Goal: Transaction & Acquisition: Purchase product/service

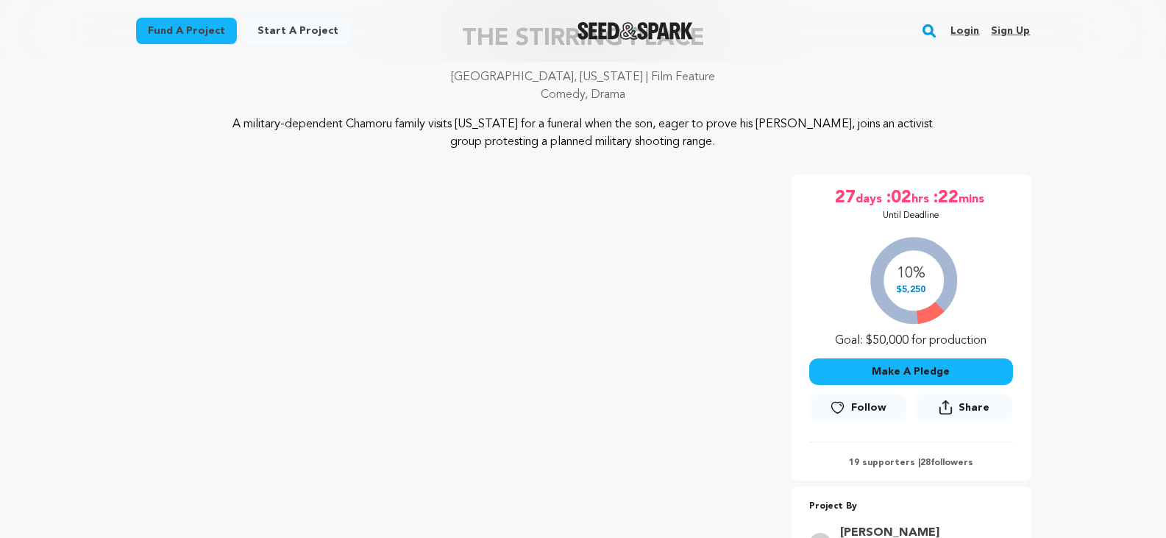
scroll to position [147, 0]
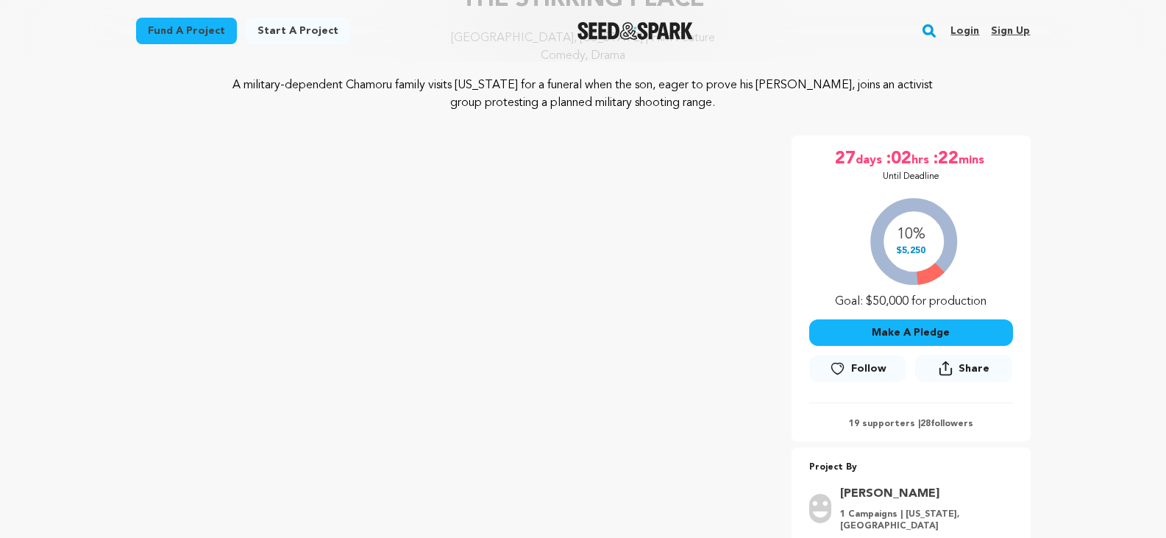
click at [840, 368] on icon at bounding box center [837, 368] width 15 height 15
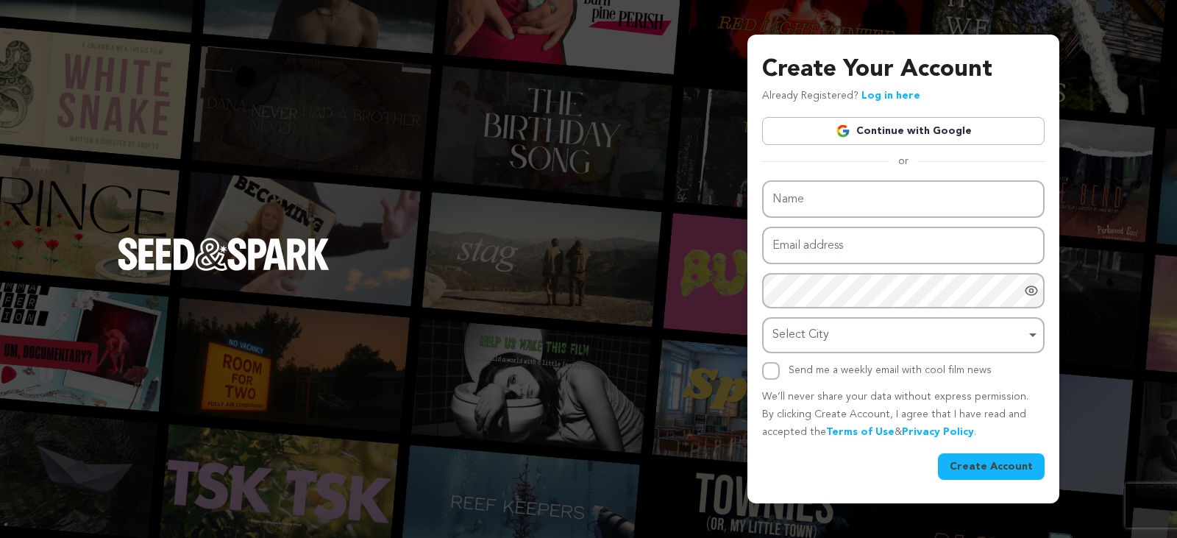
click at [1040, 51] on div "Create Your Account Already Registered? Log in here Continue with Google or eyJ…" at bounding box center [904, 269] width 312 height 468
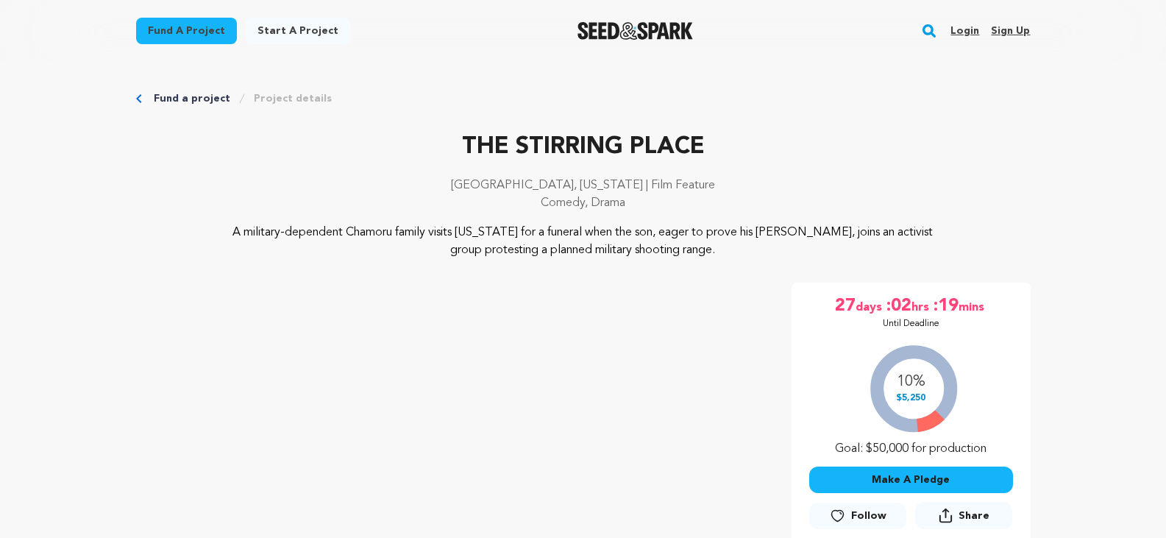
scroll to position [146, 0]
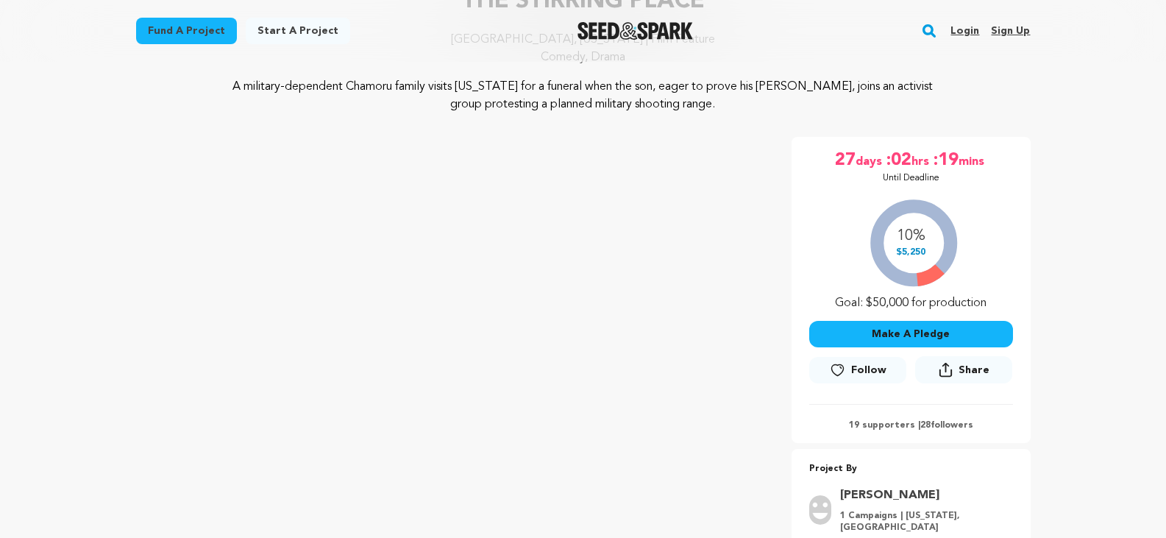
click at [901, 330] on button "Make A Pledge" at bounding box center [911, 334] width 204 height 26
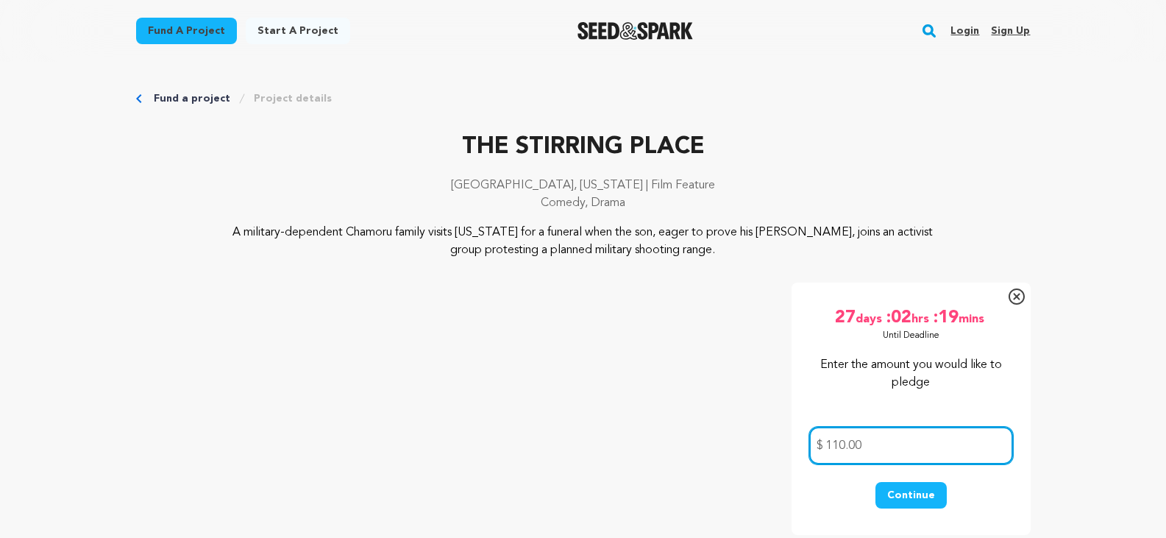
scroll to position [74, 0]
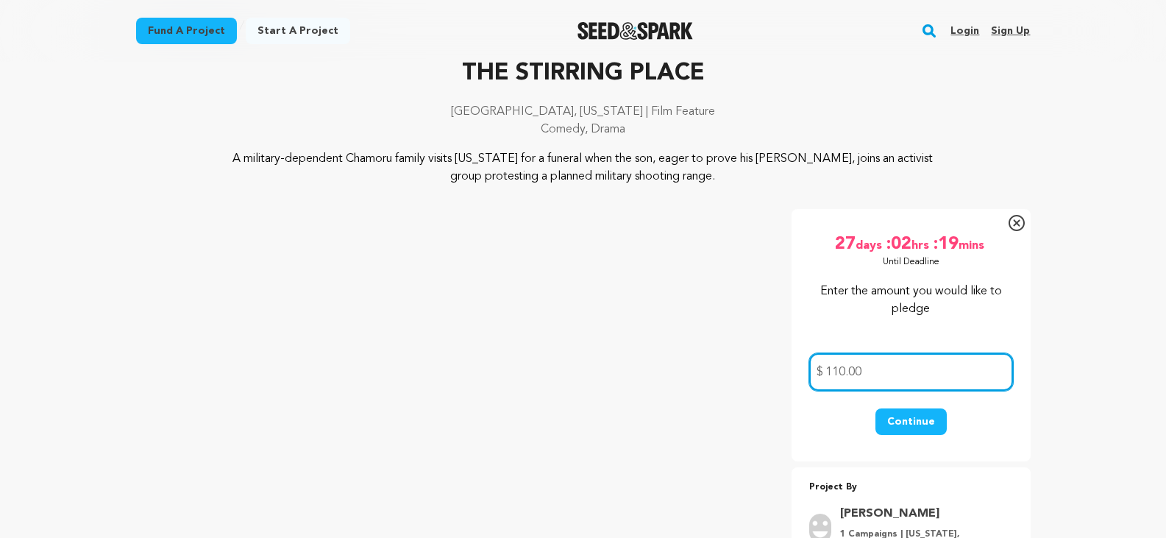
type input "110.00"
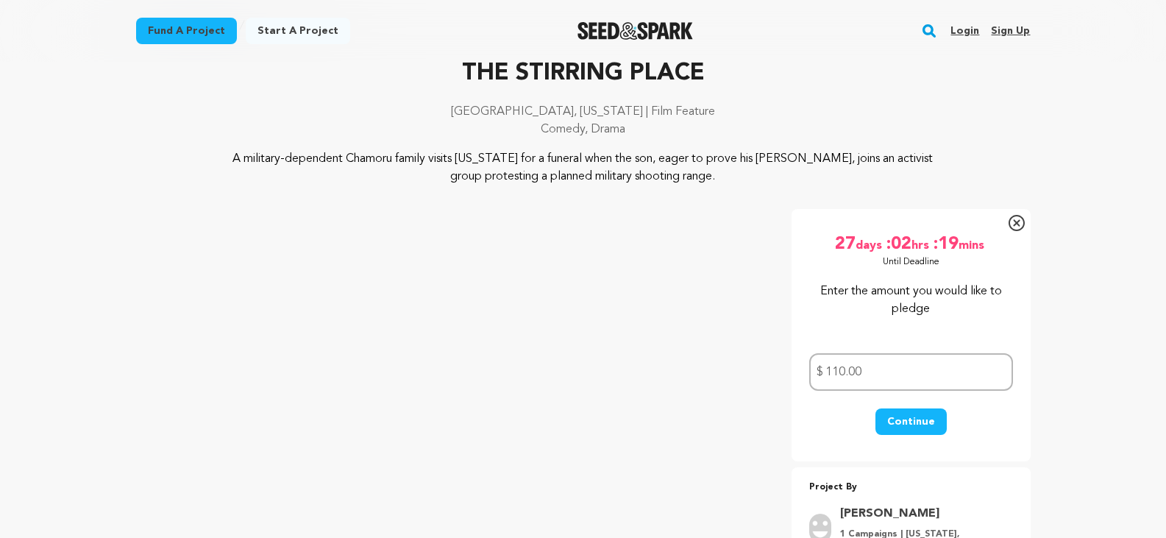
click at [912, 419] on button "Continue" at bounding box center [911, 421] width 71 height 26
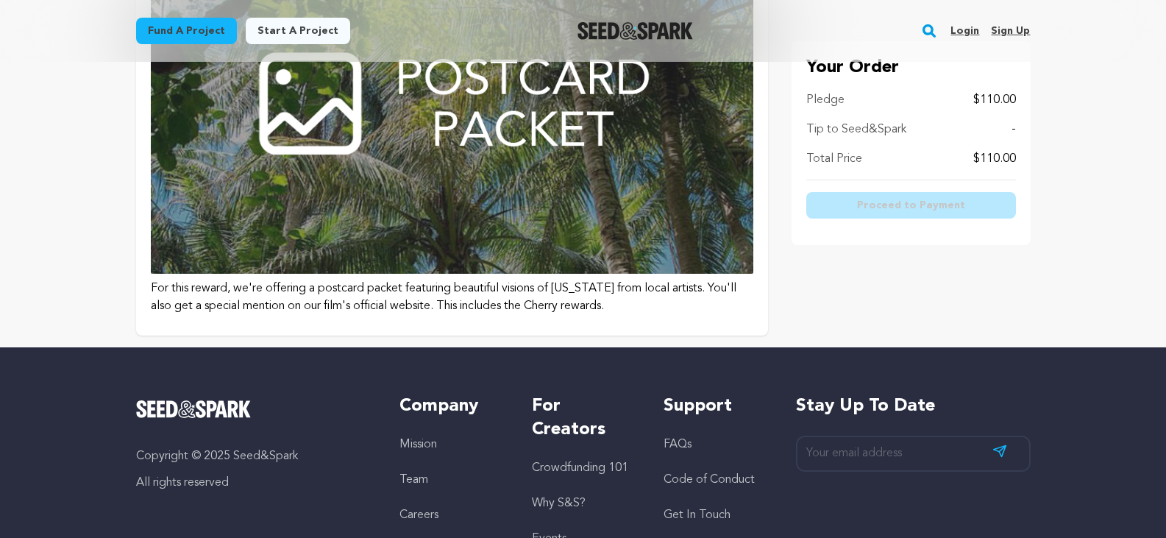
scroll to position [1177, 0]
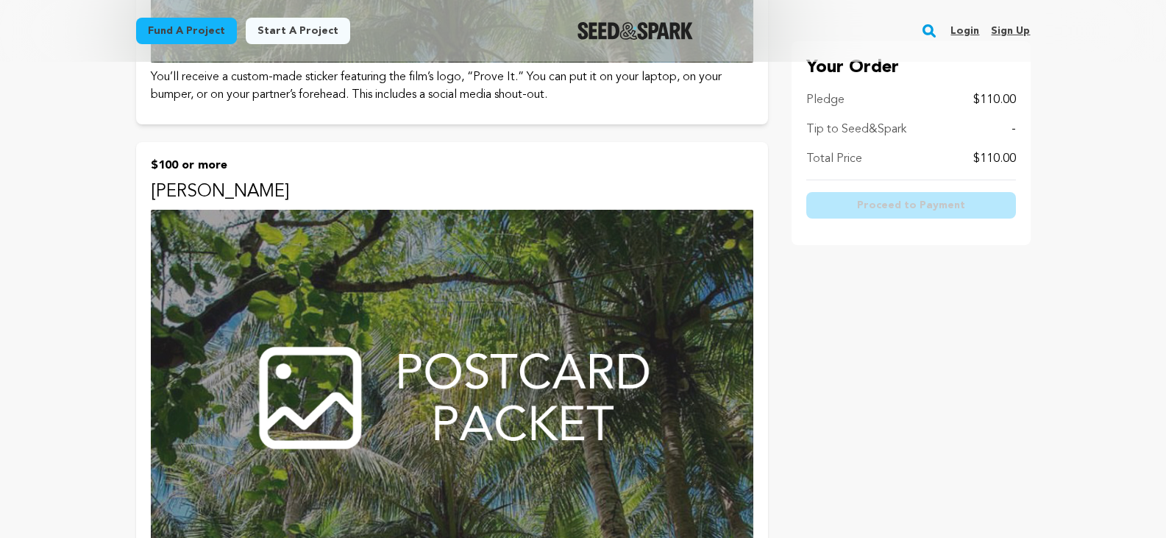
click at [503, 339] on img at bounding box center [452, 389] width 603 height 358
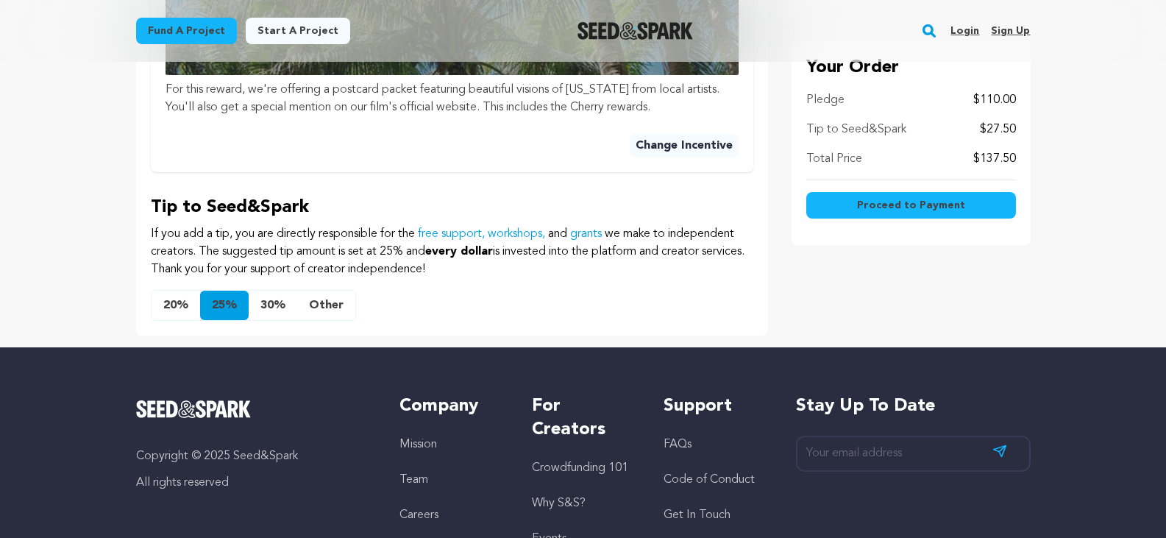
scroll to position [809, 0]
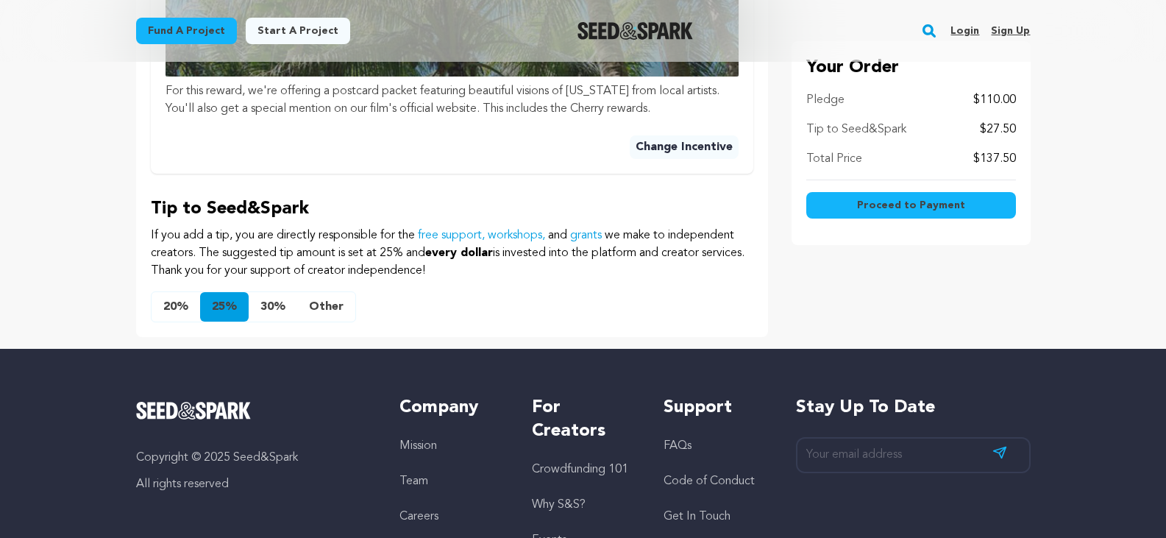
click at [164, 309] on button "20%" at bounding box center [176, 306] width 49 height 29
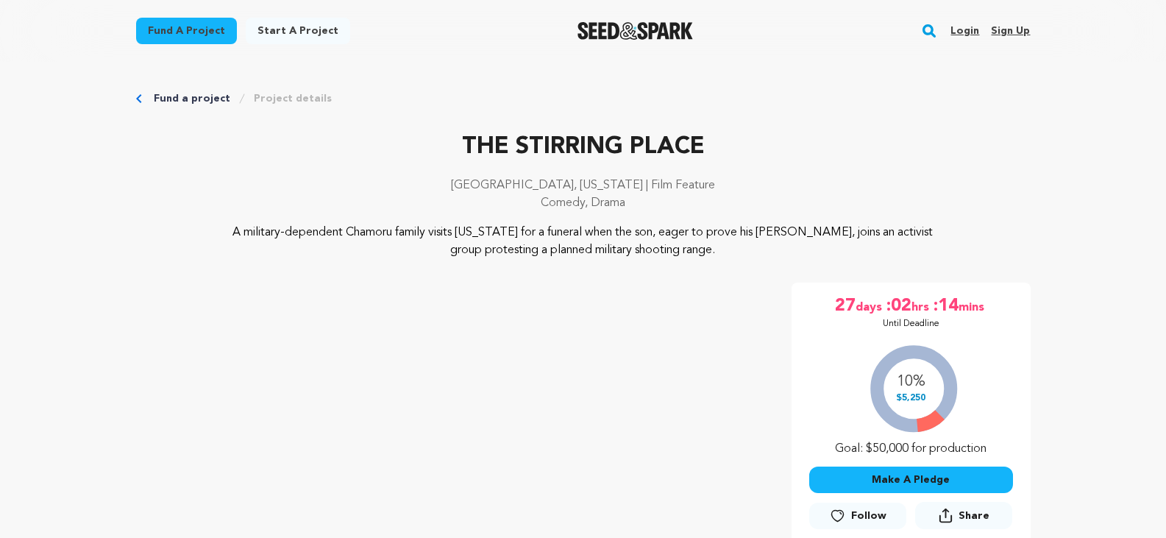
scroll to position [146, 0]
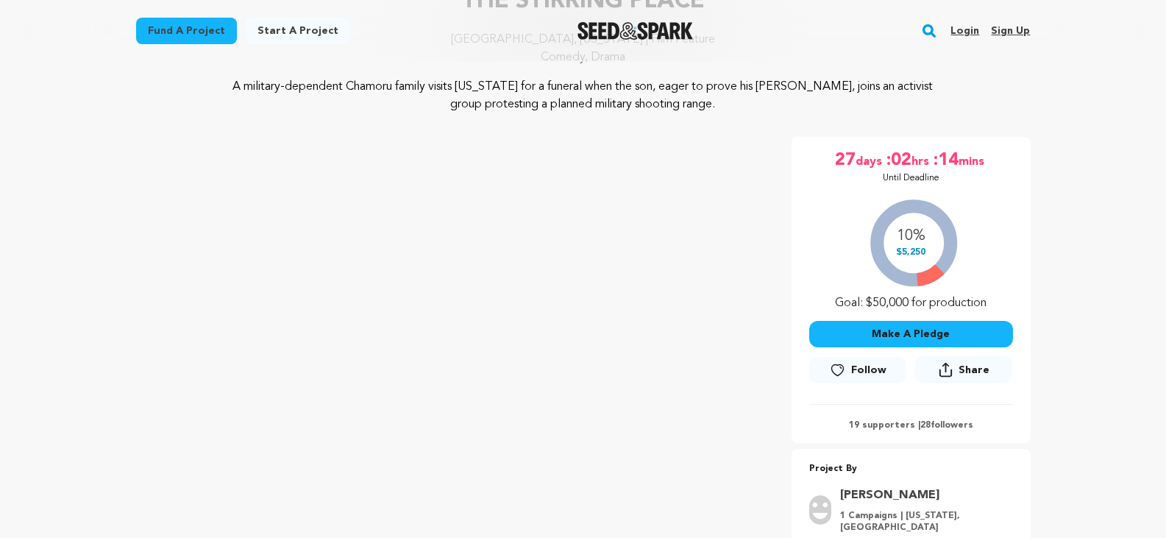
click at [909, 330] on button "Make A Pledge" at bounding box center [911, 334] width 204 height 26
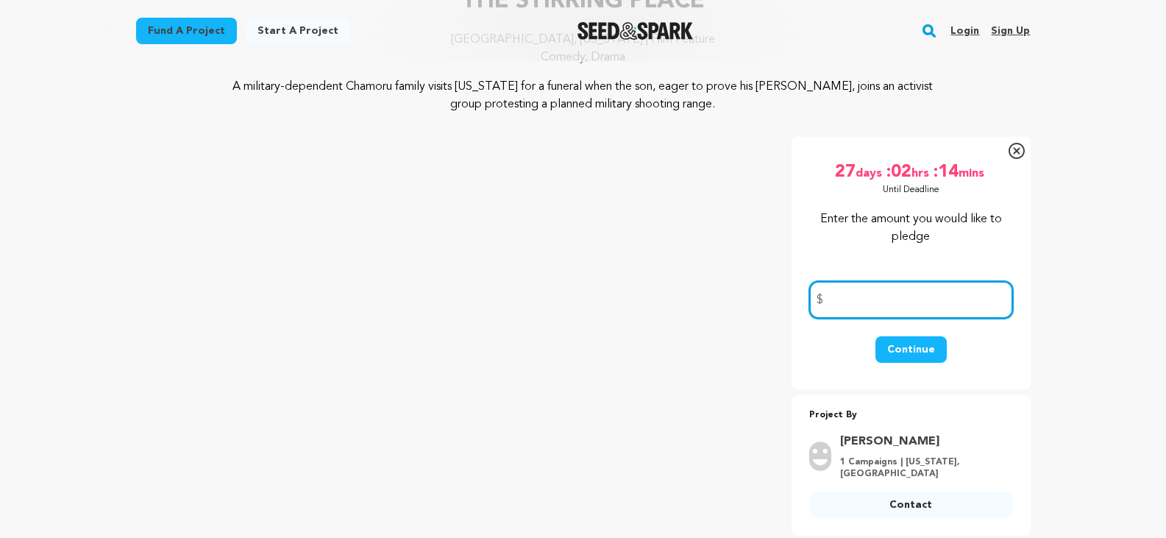
click at [878, 314] on input "number" at bounding box center [911, 300] width 204 height 38
type input "100.00"
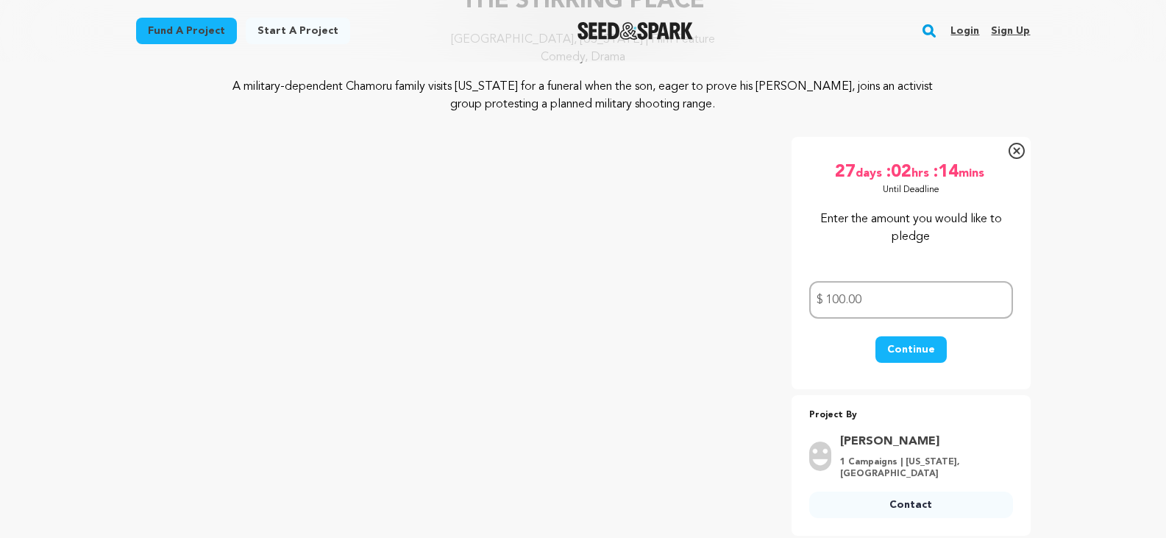
click at [915, 352] on button "Continue" at bounding box center [911, 349] width 71 height 26
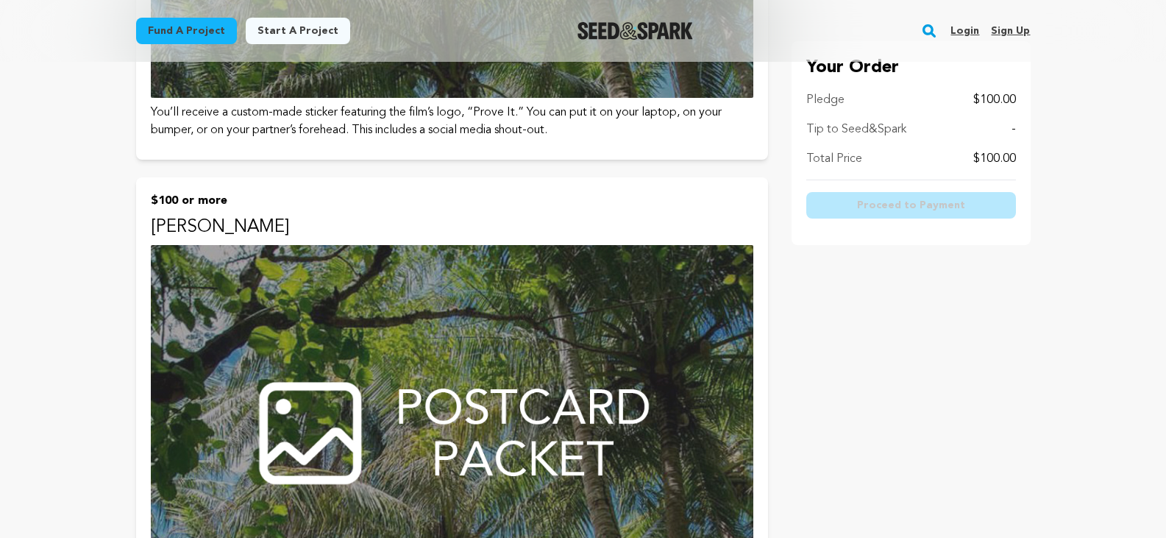
scroll to position [1251, 0]
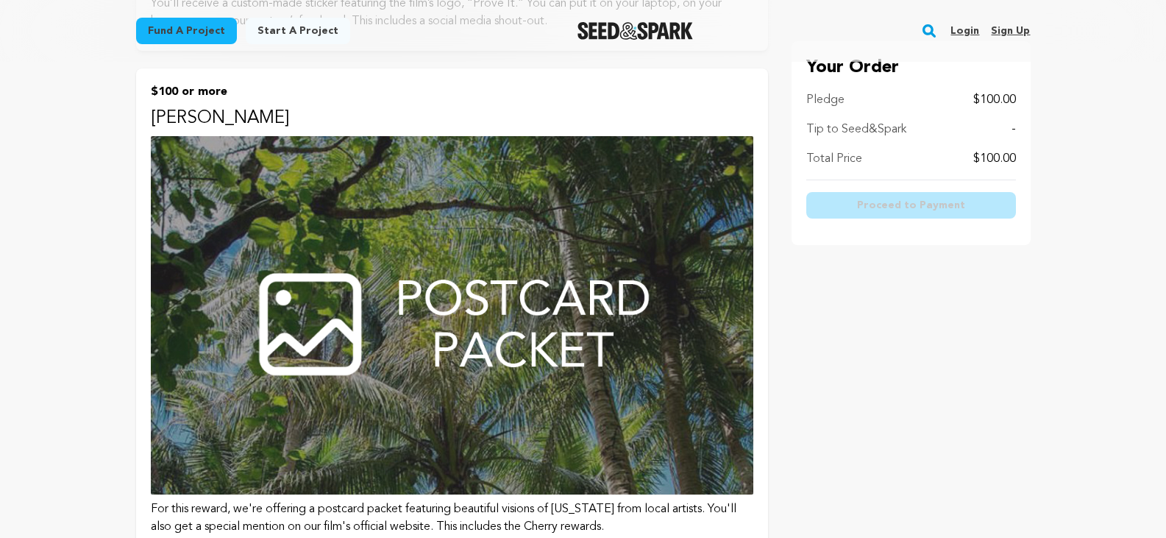
click at [534, 293] on img at bounding box center [452, 315] width 603 height 358
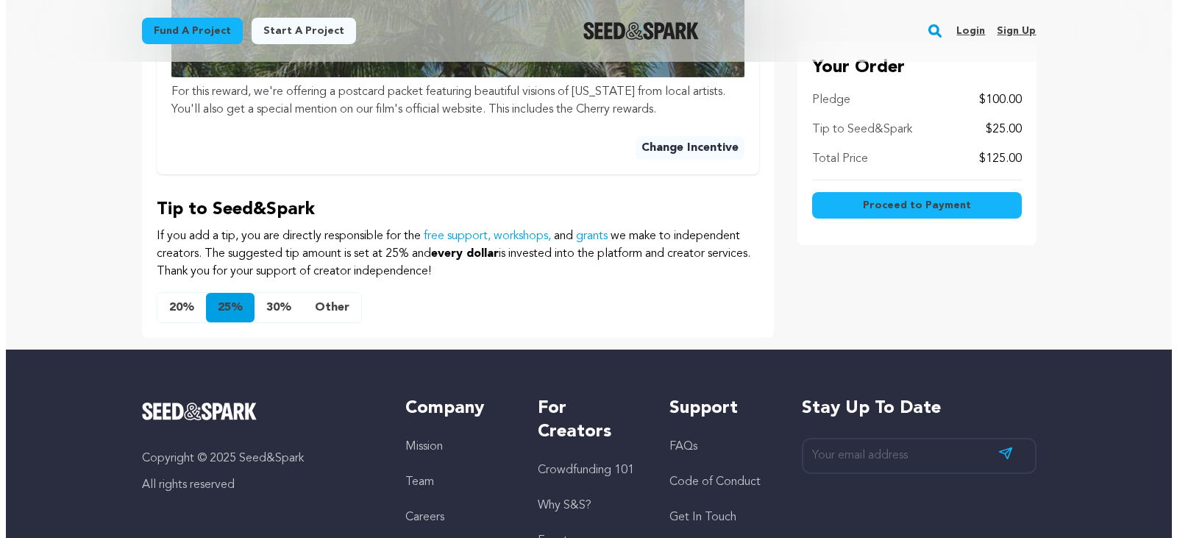
scroll to position [809, 0]
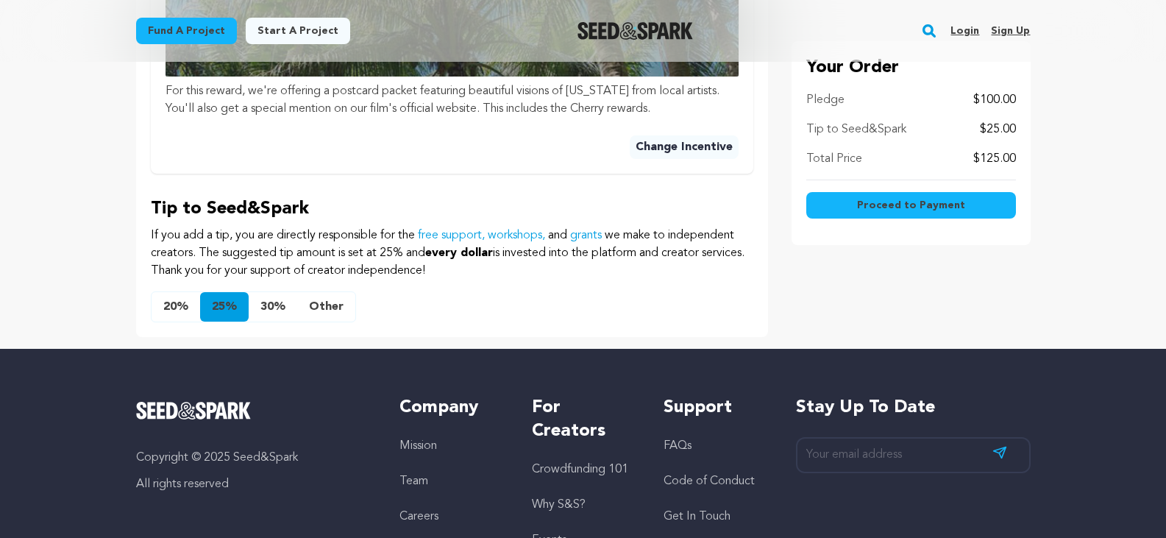
click at [320, 306] on button "Other" at bounding box center [326, 306] width 58 height 29
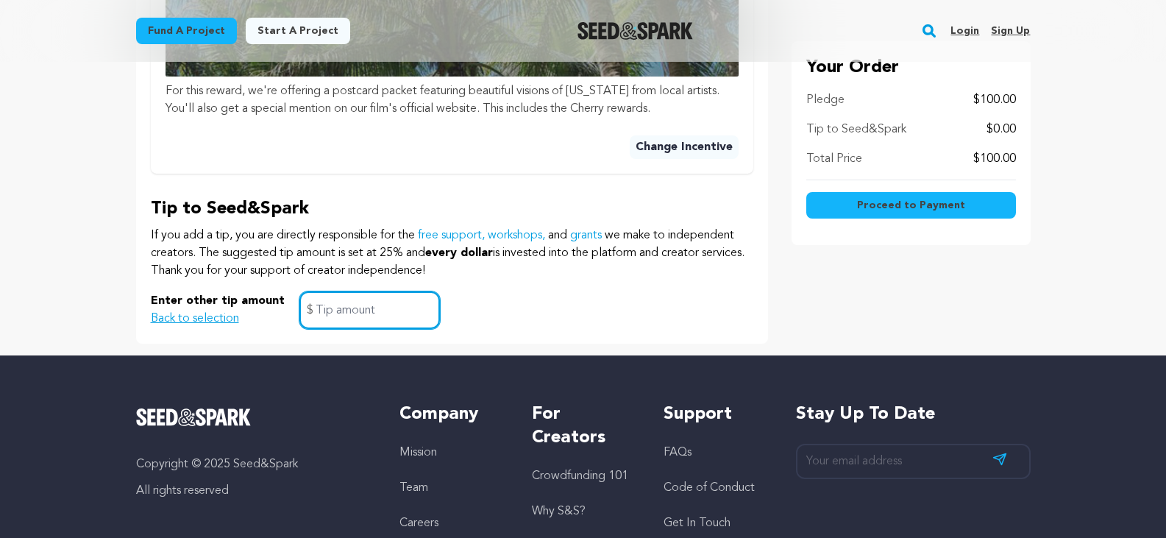
click at [325, 311] on input "text" at bounding box center [370, 310] width 141 height 38
type input "10.00"
click at [893, 205] on span "Proceed to Payment" at bounding box center [911, 205] width 108 height 15
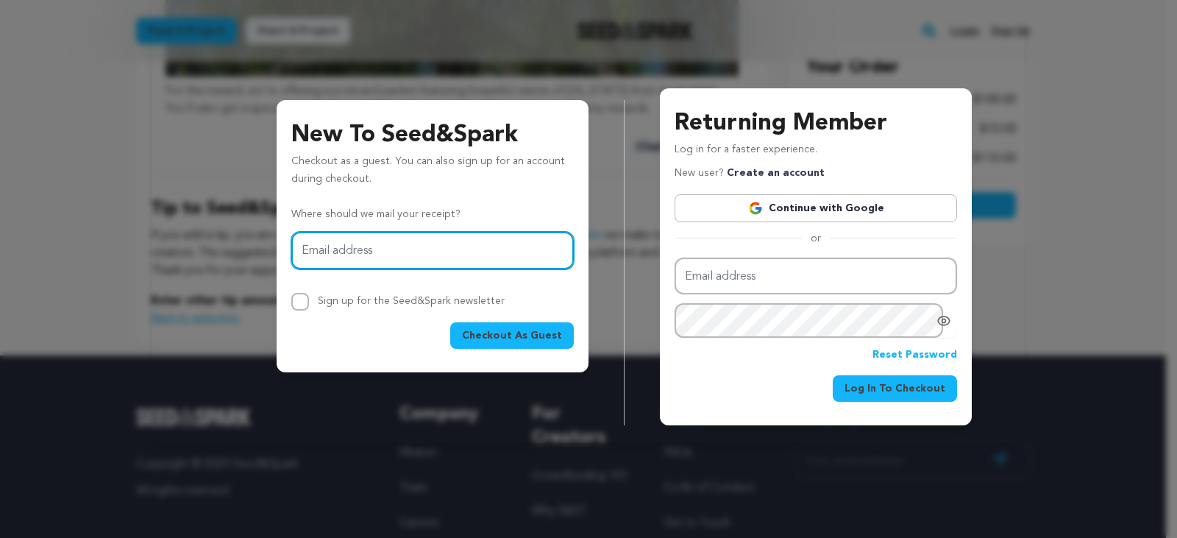
scroll to position [1016, 0]
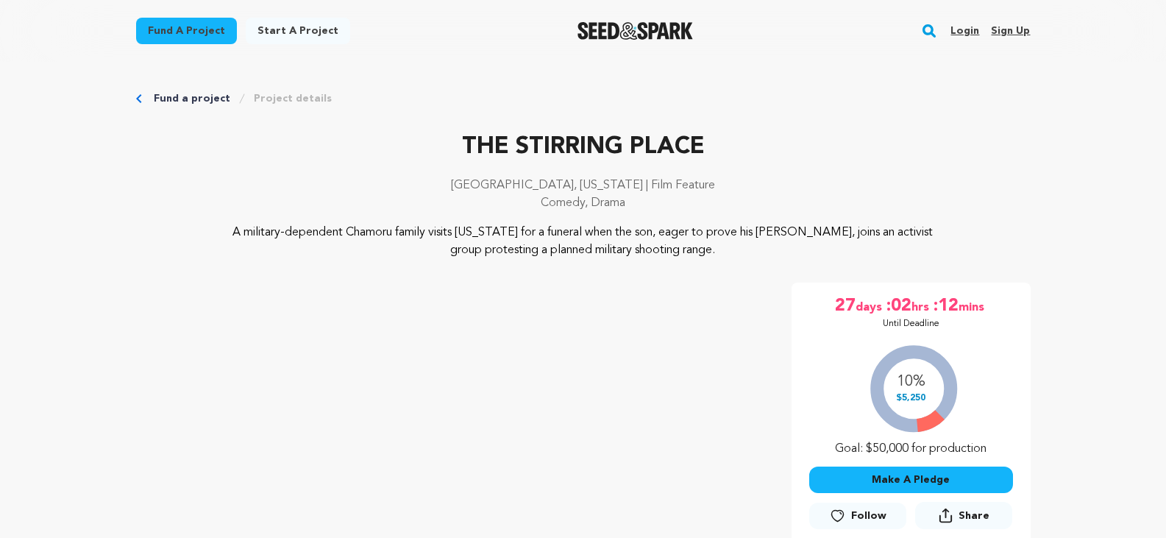
scroll to position [146, 0]
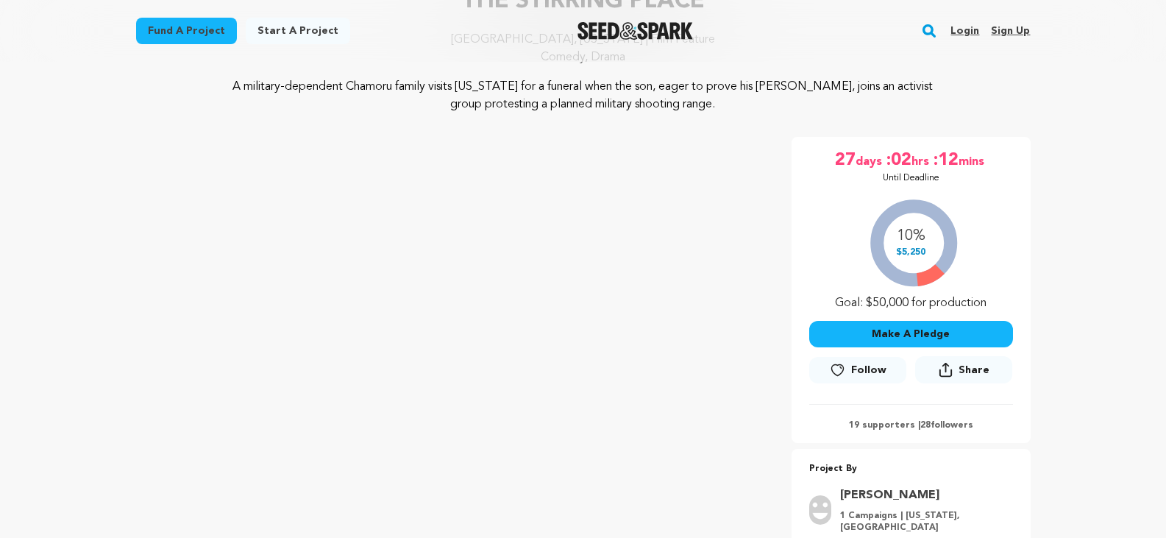
click at [900, 334] on button "Make A Pledge" at bounding box center [911, 334] width 204 height 26
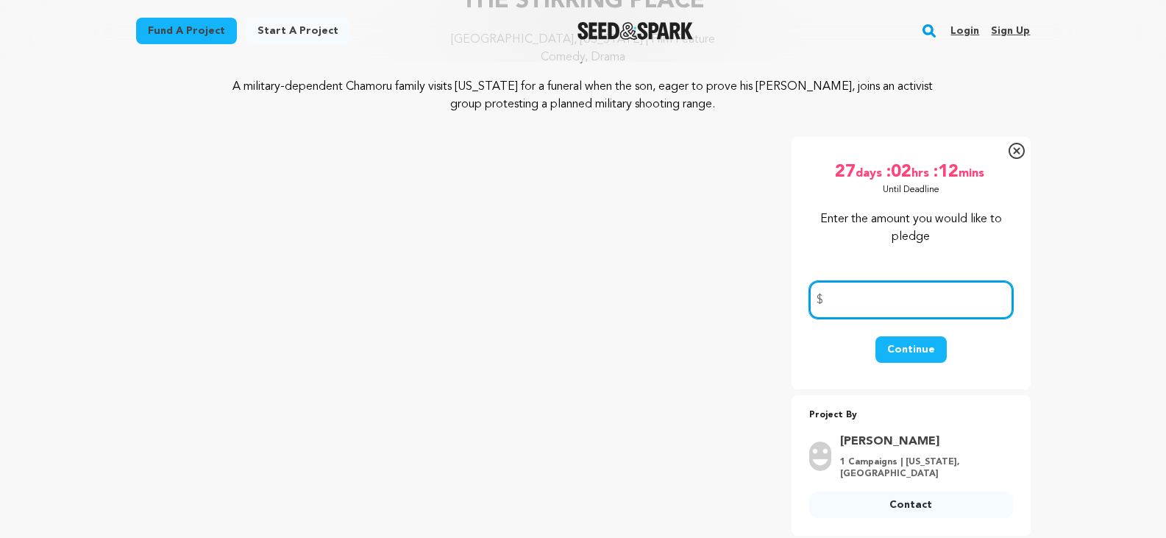
click at [837, 304] on input "number" at bounding box center [911, 300] width 204 height 38
type input "100.00"
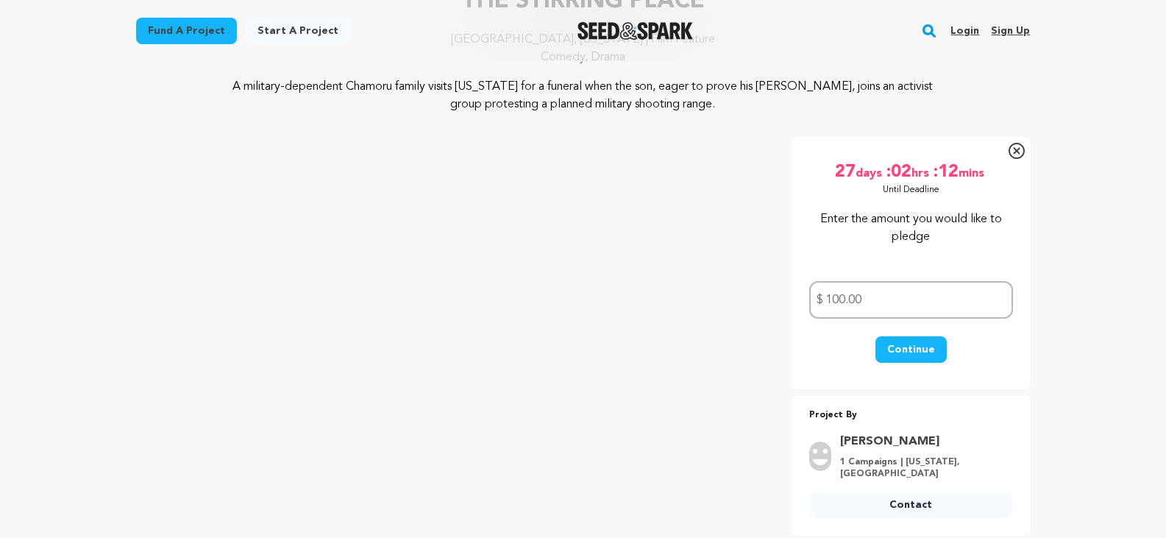
click at [905, 350] on button "Continue" at bounding box center [911, 349] width 71 height 26
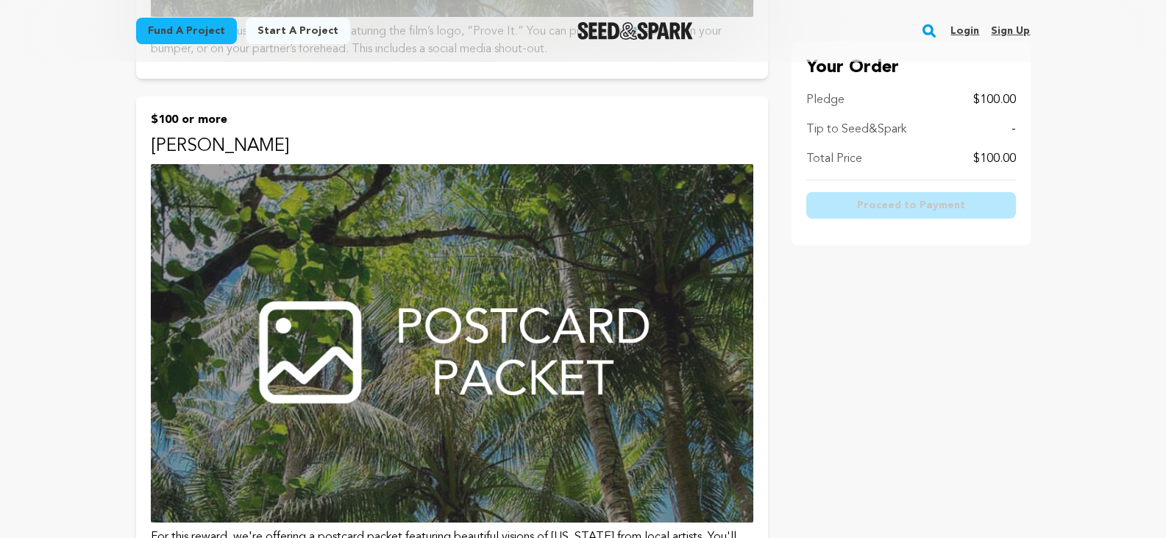
scroll to position [1251, 0]
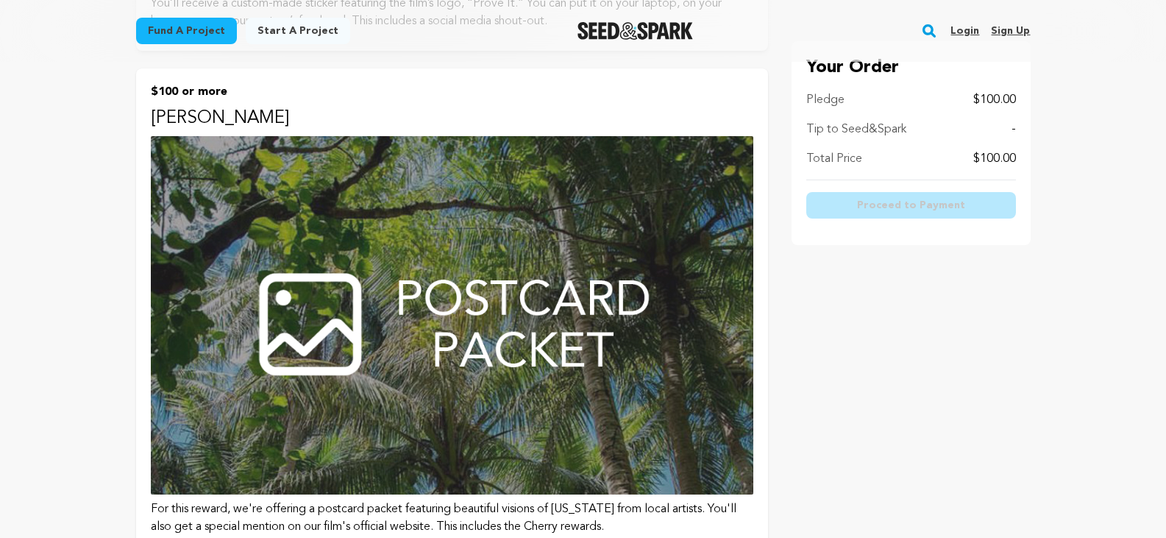
click at [347, 327] on img at bounding box center [452, 315] width 603 height 358
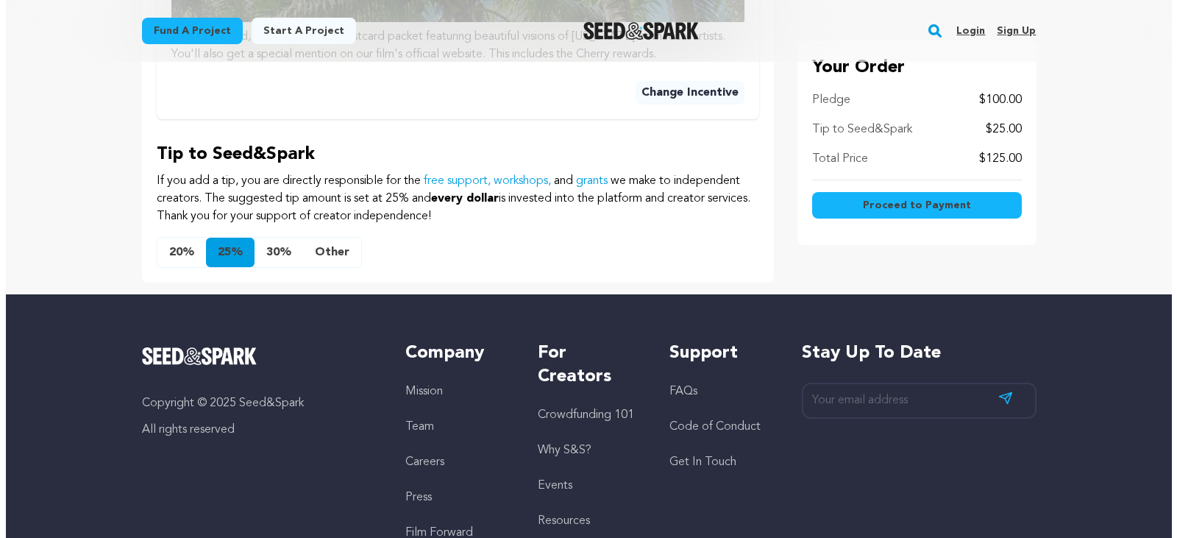
scroll to position [862, 0]
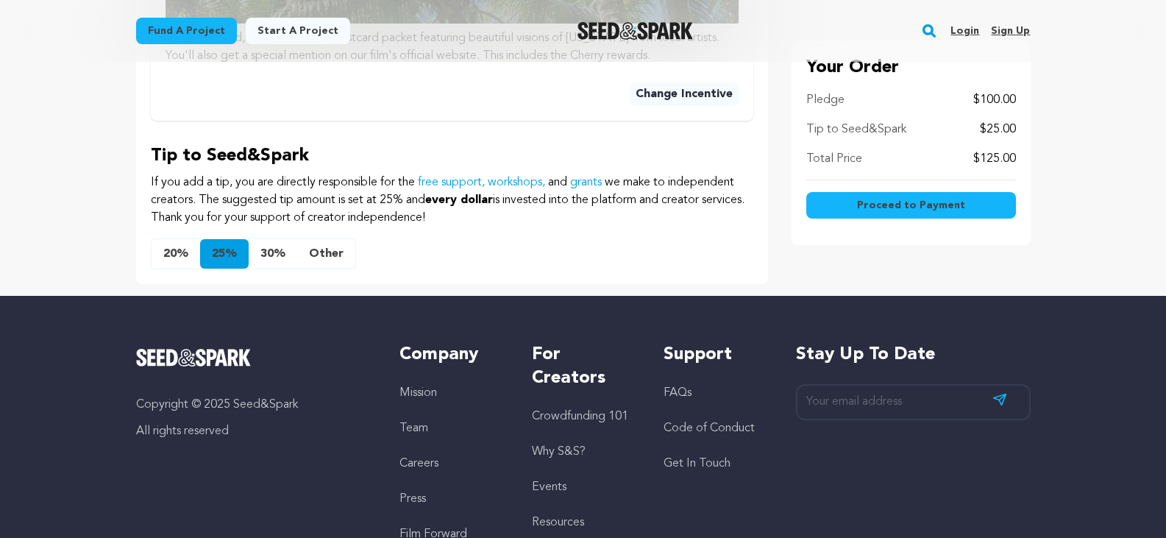
click at [322, 255] on button "Other" at bounding box center [326, 253] width 58 height 29
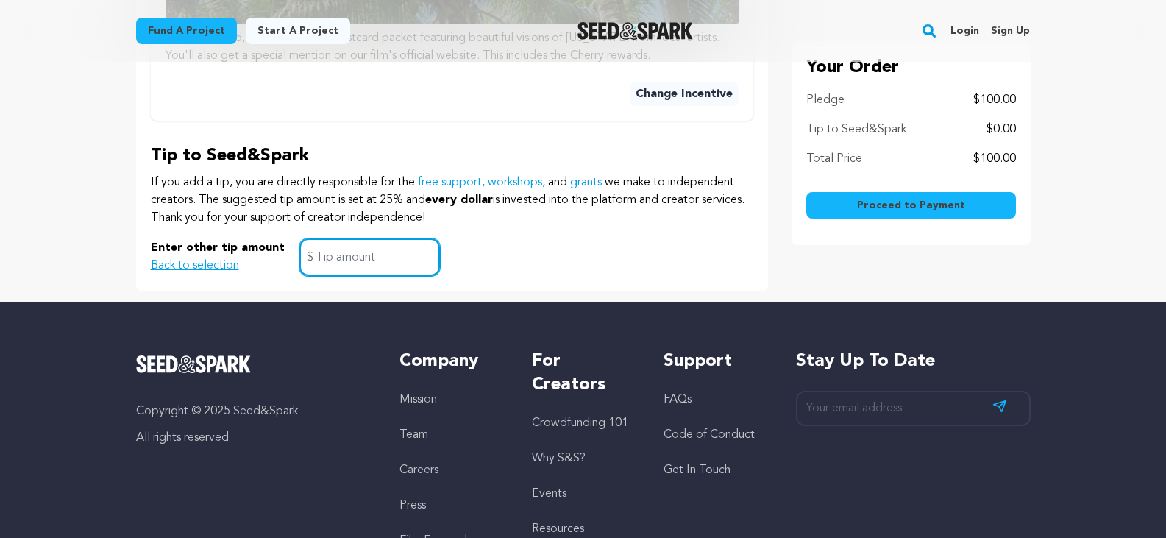
click at [322, 255] on input "text" at bounding box center [370, 257] width 141 height 38
type input "10.00"
click at [901, 202] on span "Proceed to Payment" at bounding box center [911, 205] width 108 height 15
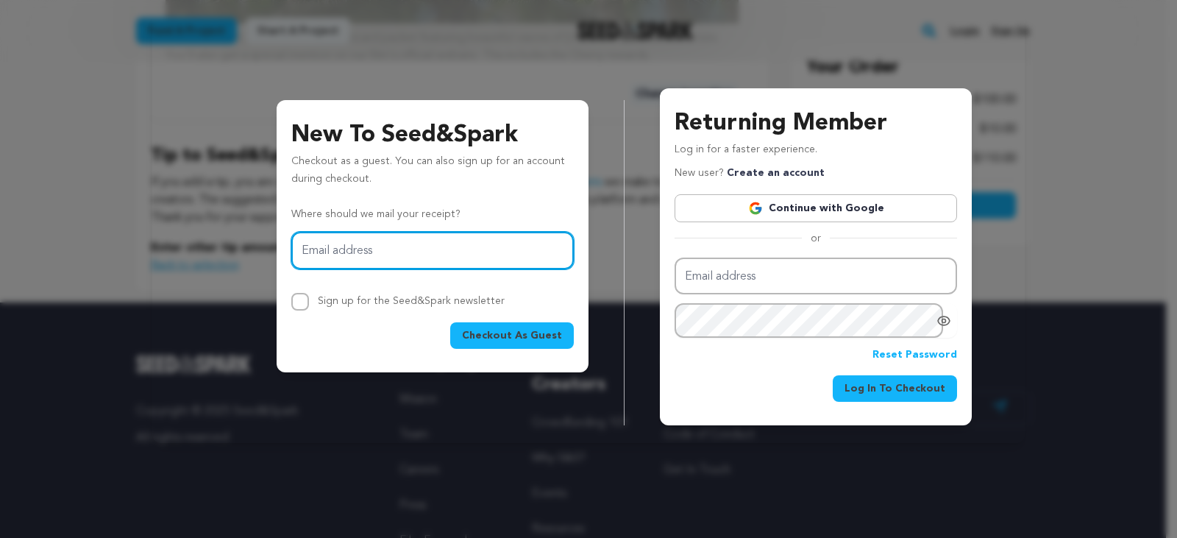
click at [380, 246] on input "Email address" at bounding box center [432, 251] width 283 height 38
type input "[EMAIL_ADDRESS][DOMAIN_NAME]"
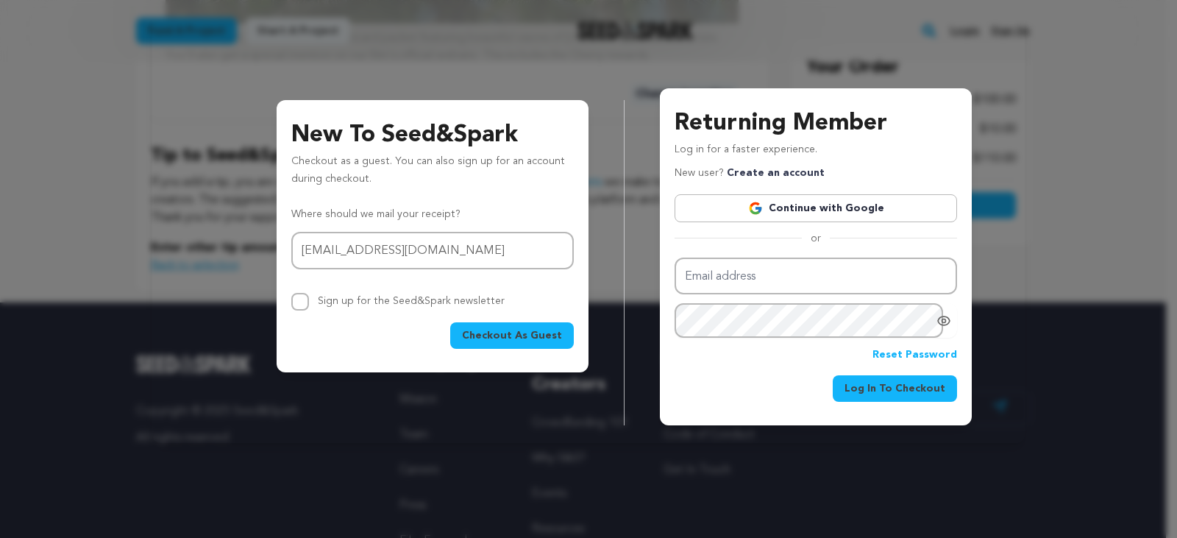
click at [507, 336] on span "Checkout As Guest" at bounding box center [512, 335] width 100 height 15
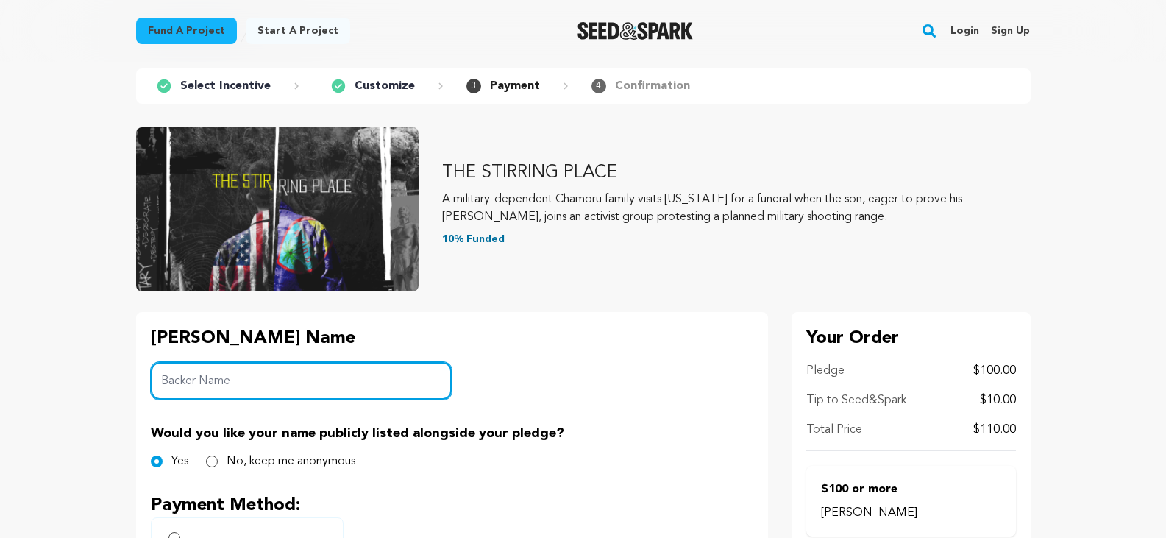
scroll to position [221, 0]
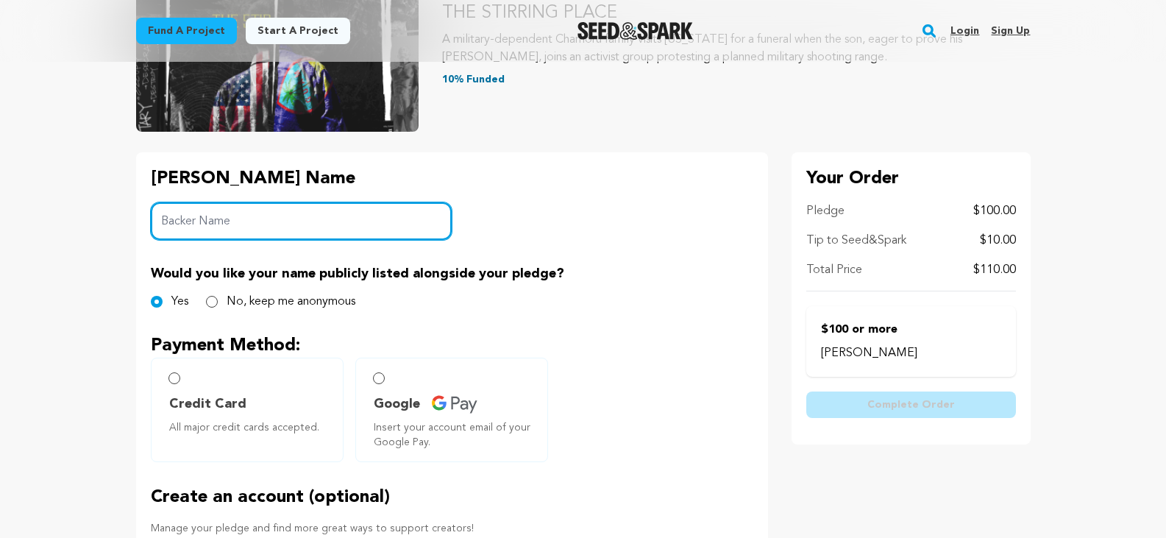
click at [276, 218] on input "Backer Name" at bounding box center [302, 221] width 302 height 38
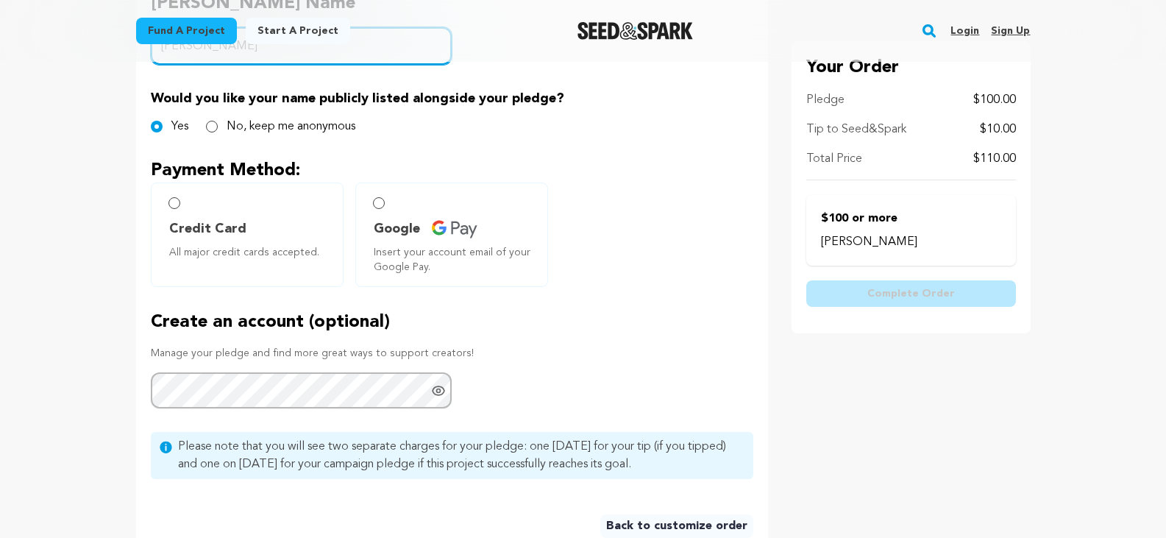
scroll to position [442, 0]
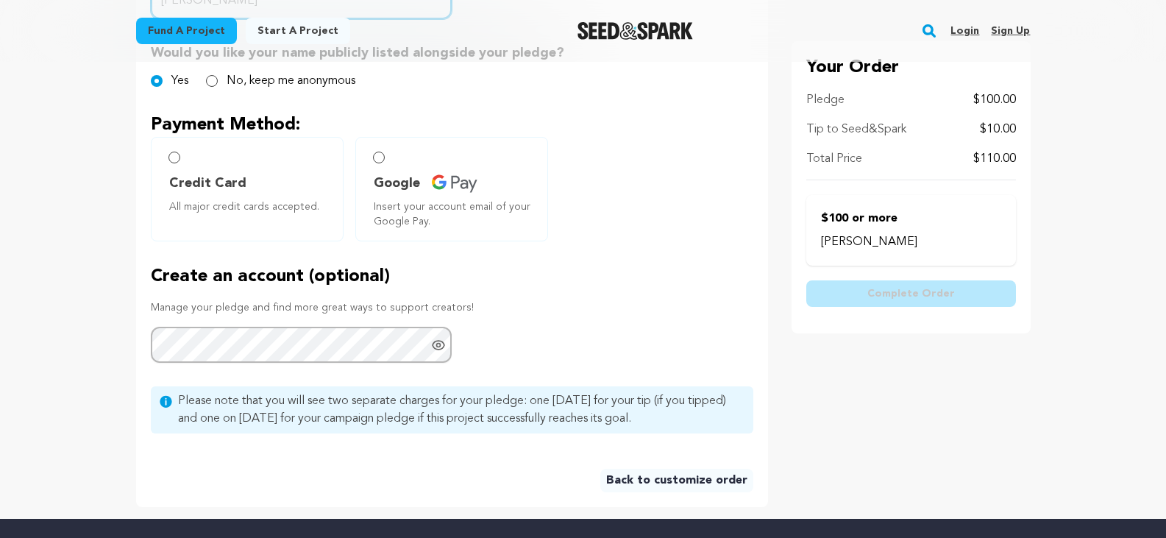
type input "[PERSON_NAME]"
click at [174, 159] on input "Credit Card All major credit cards accepted." at bounding box center [175, 158] width 12 height 12
radio input "false"
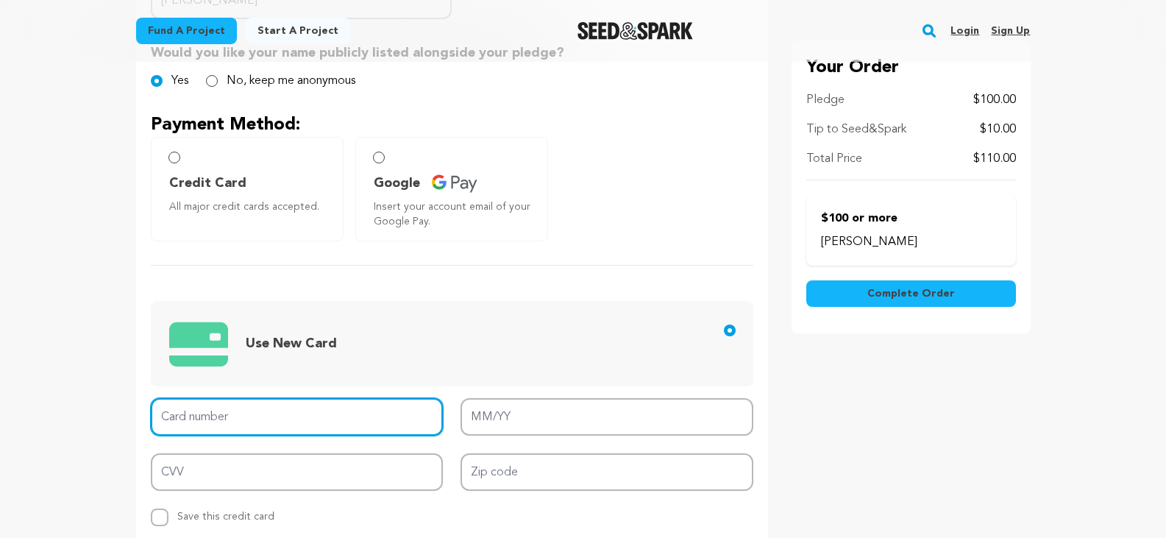
click at [308, 423] on input "Card number" at bounding box center [297, 417] width 293 height 38
type input "[CREDIT_CARD_NUMBER]"
type input "08/29"
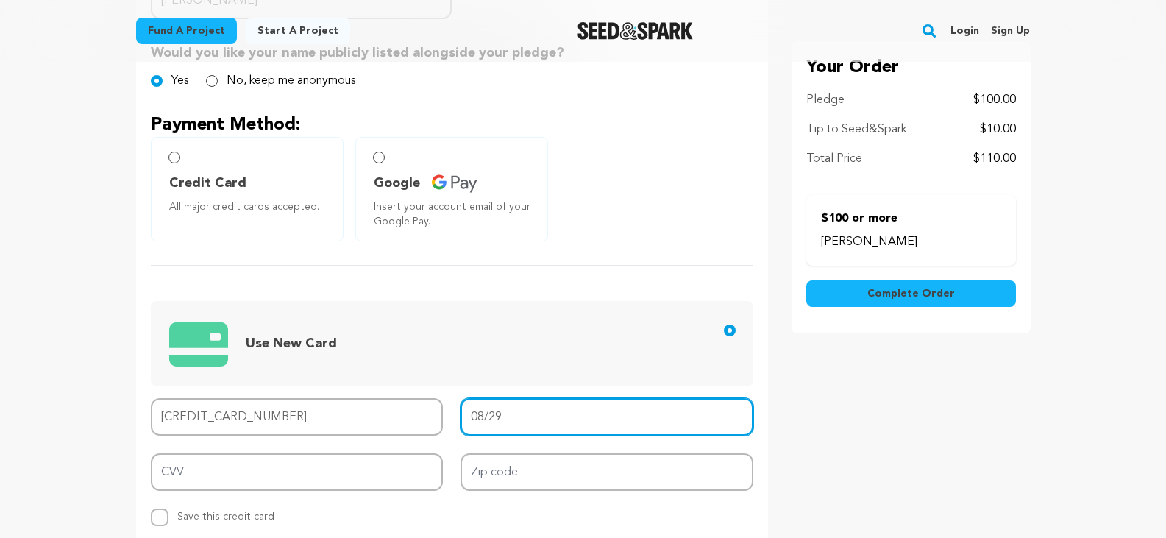
type input "695"
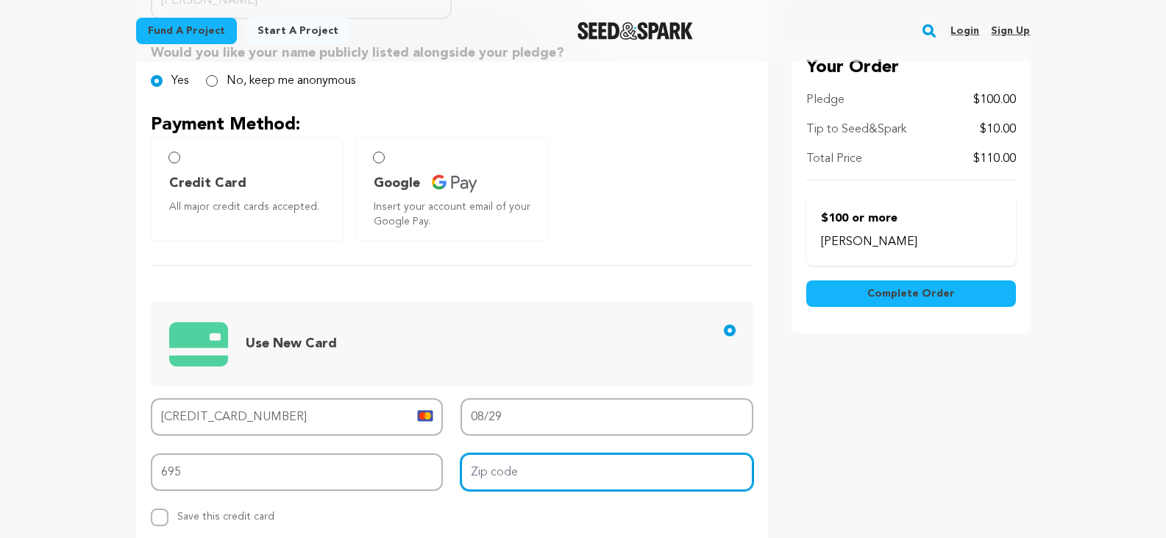
click at [499, 476] on input "Zip code" at bounding box center [607, 472] width 293 height 38
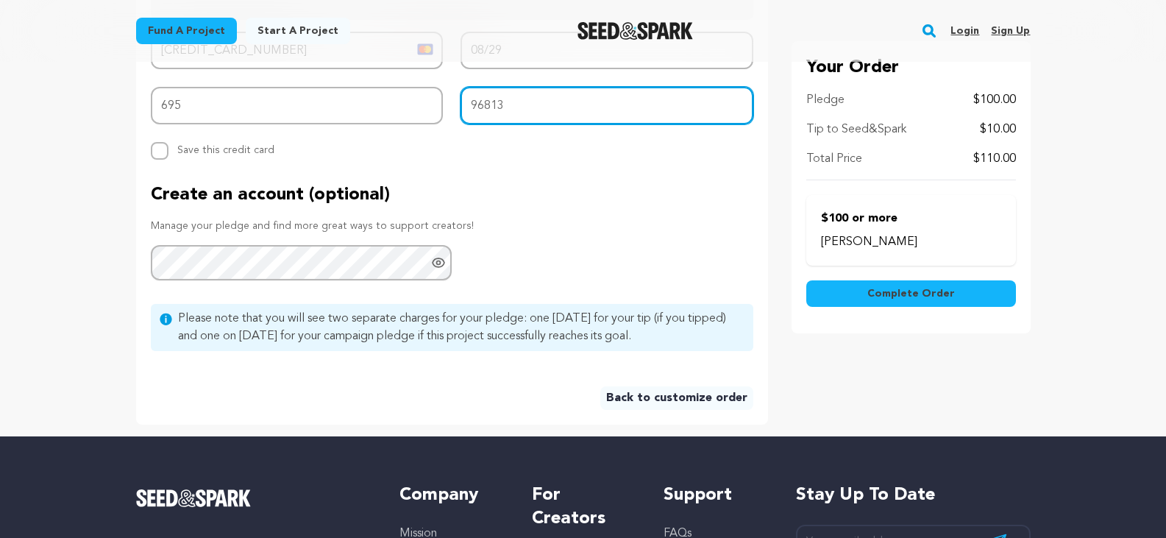
scroll to position [809, 0]
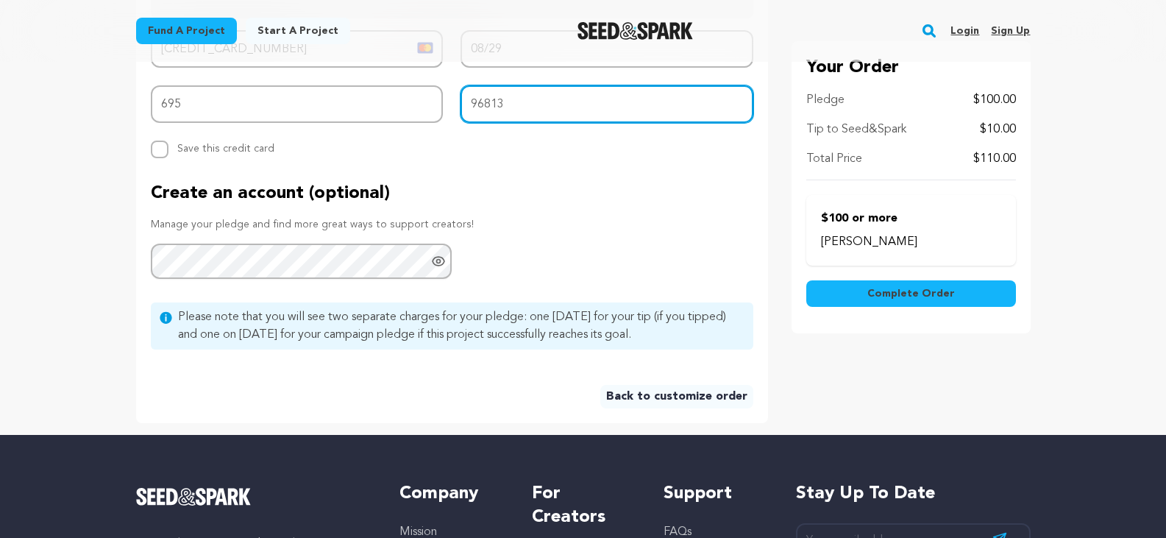
type input "96813"
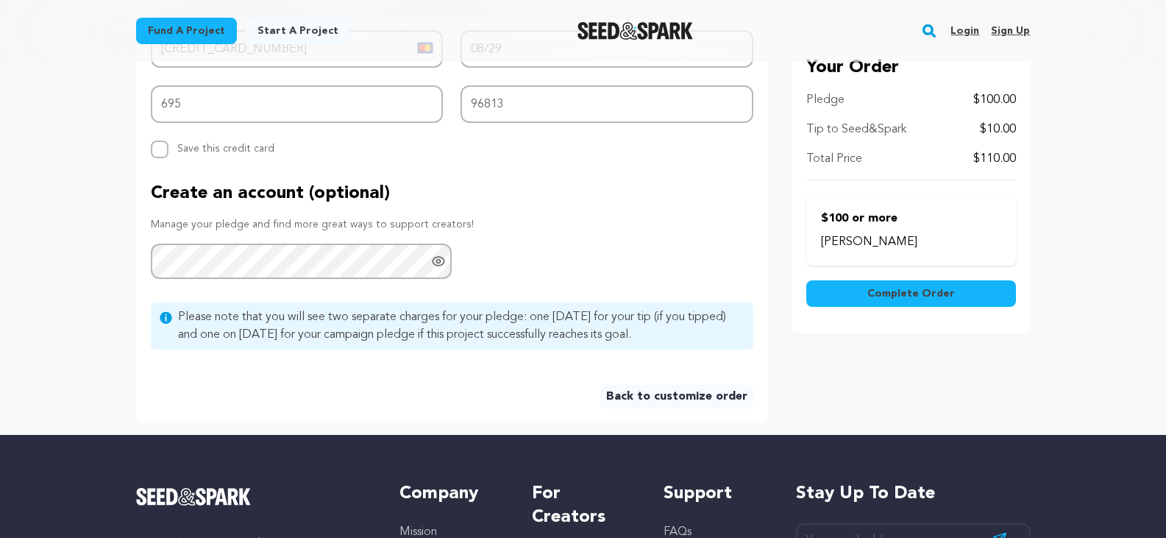
click at [904, 294] on span "Complete Order" at bounding box center [912, 293] width 88 height 15
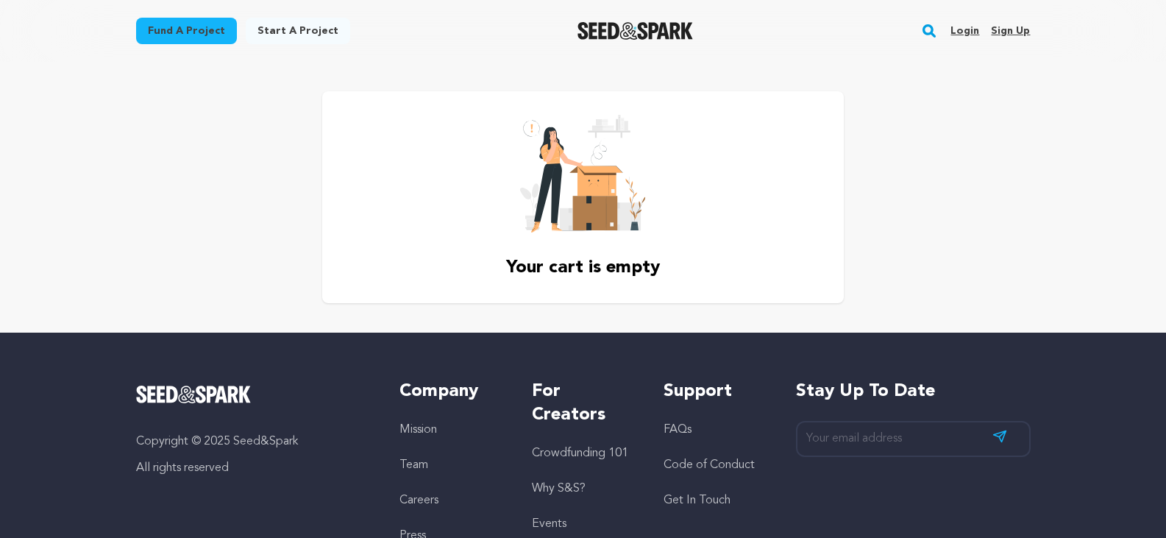
scroll to position [184, 0]
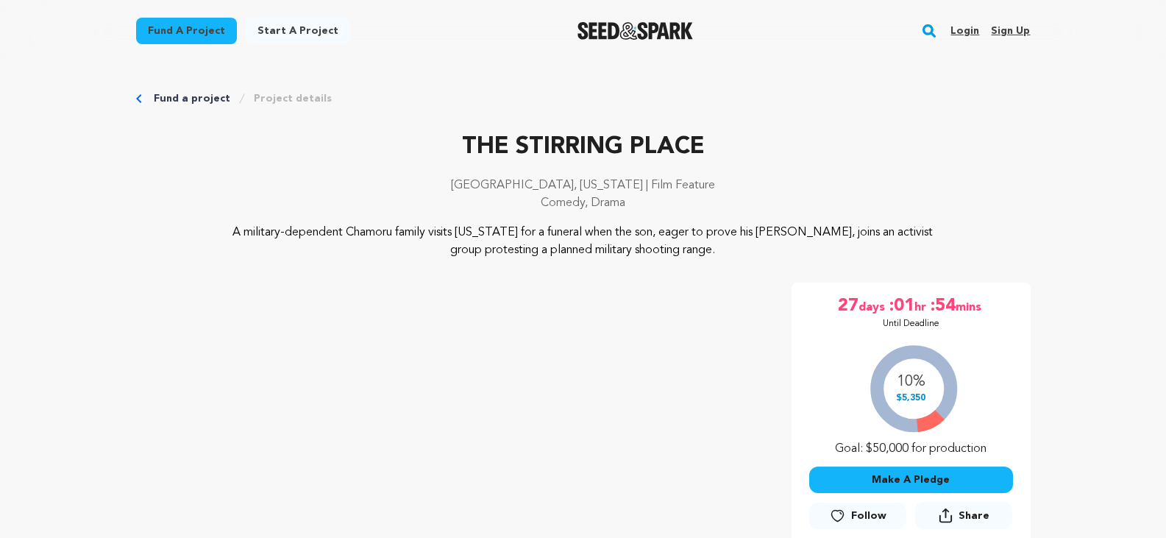
scroll to position [144, 0]
